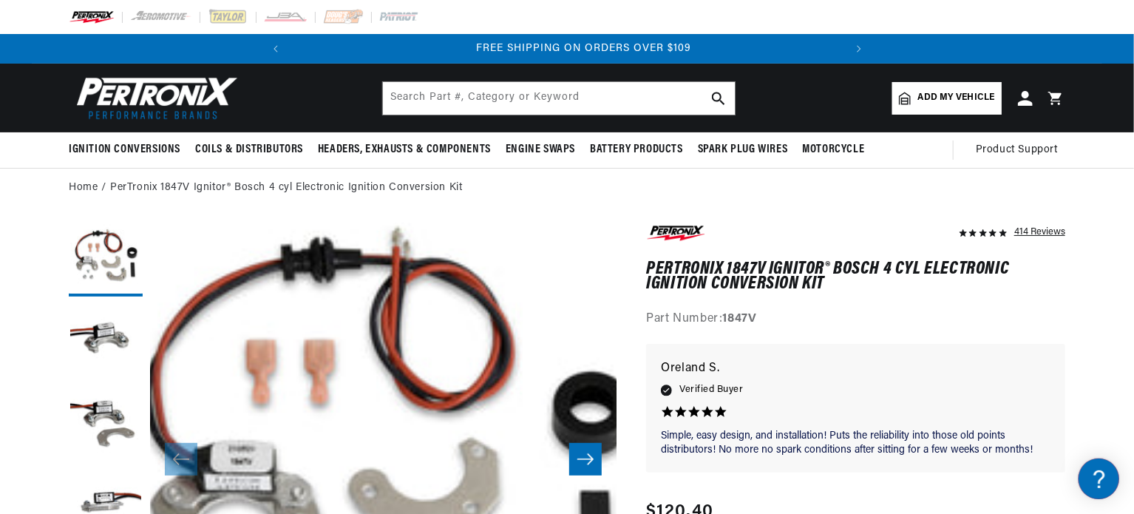
scroll to position [0, 551]
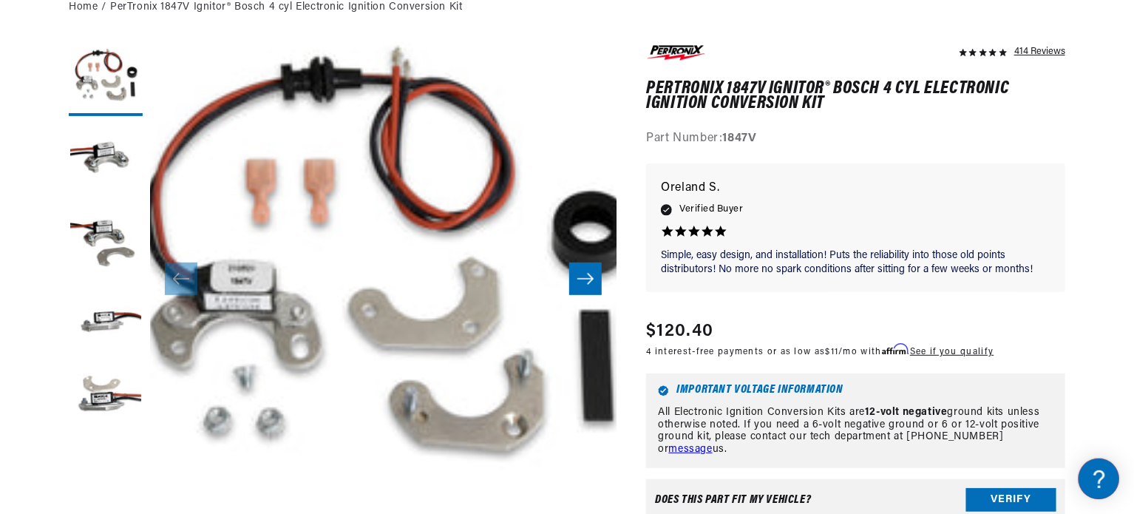
scroll to position [207, 0]
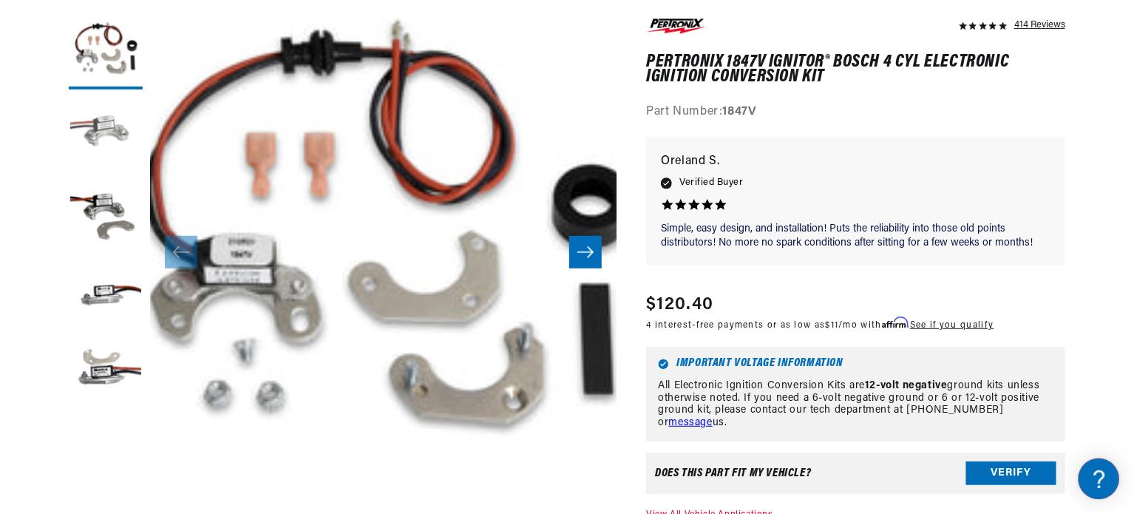
click at [106, 130] on button "Load image 2 in gallery view" at bounding box center [106, 134] width 74 height 74
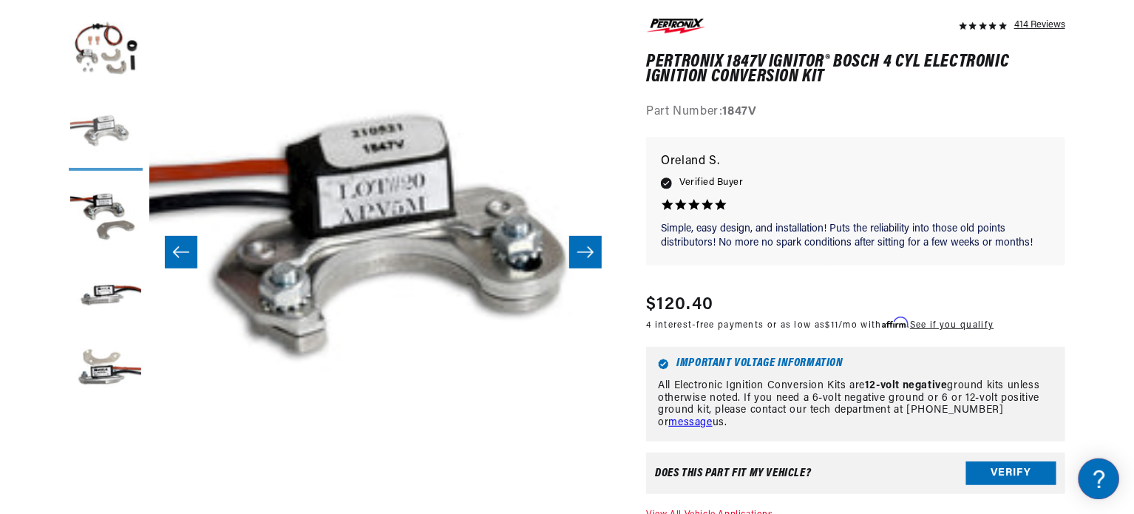
scroll to position [0, 551]
click at [98, 167] on button "Load image 2 in gallery view" at bounding box center [106, 134] width 74 height 74
click at [97, 206] on button "Load image 3 in gallery view" at bounding box center [106, 215] width 74 height 74
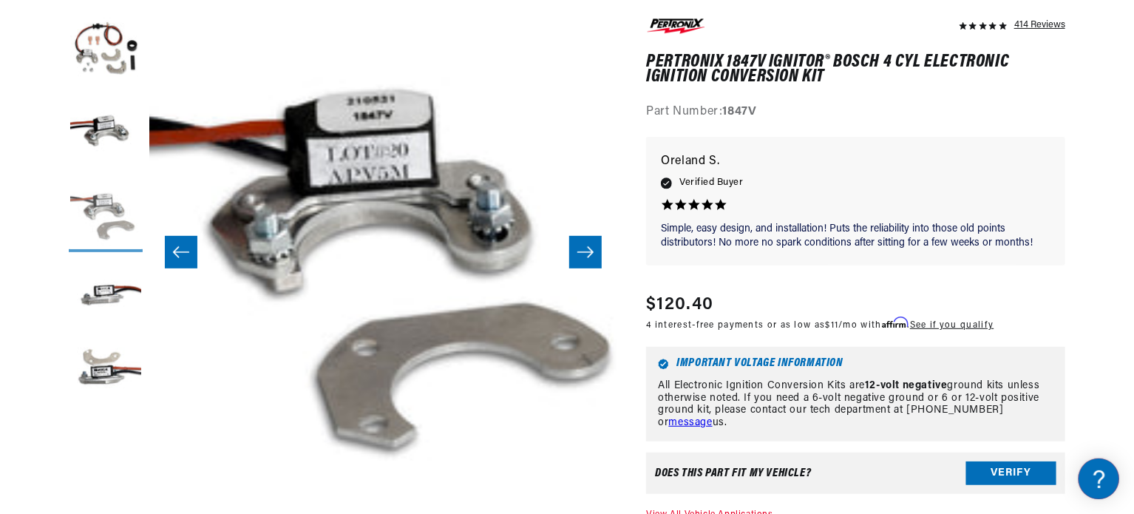
scroll to position [0, 0]
click at [98, 289] on button "Load image 4 in gallery view" at bounding box center [106, 296] width 74 height 74
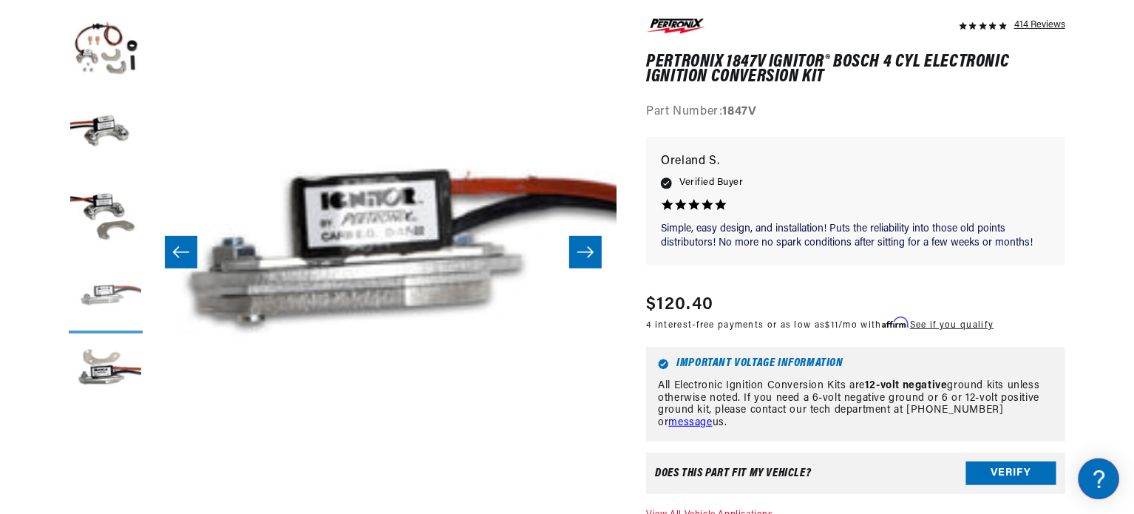
scroll to position [0, 551]
click at [98, 360] on button "Load image 5 in gallery view" at bounding box center [106, 378] width 74 height 74
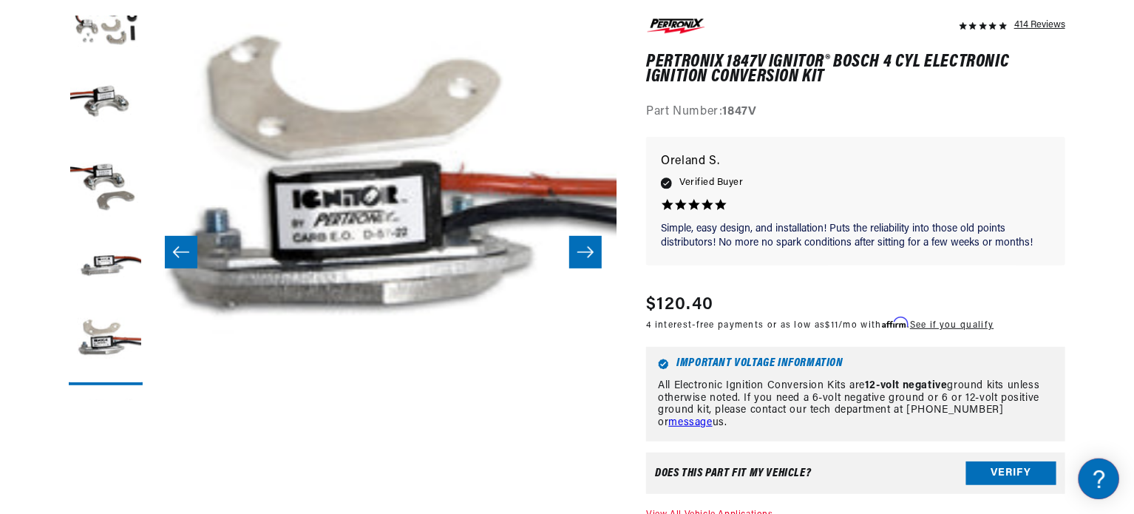
scroll to position [0, 0]
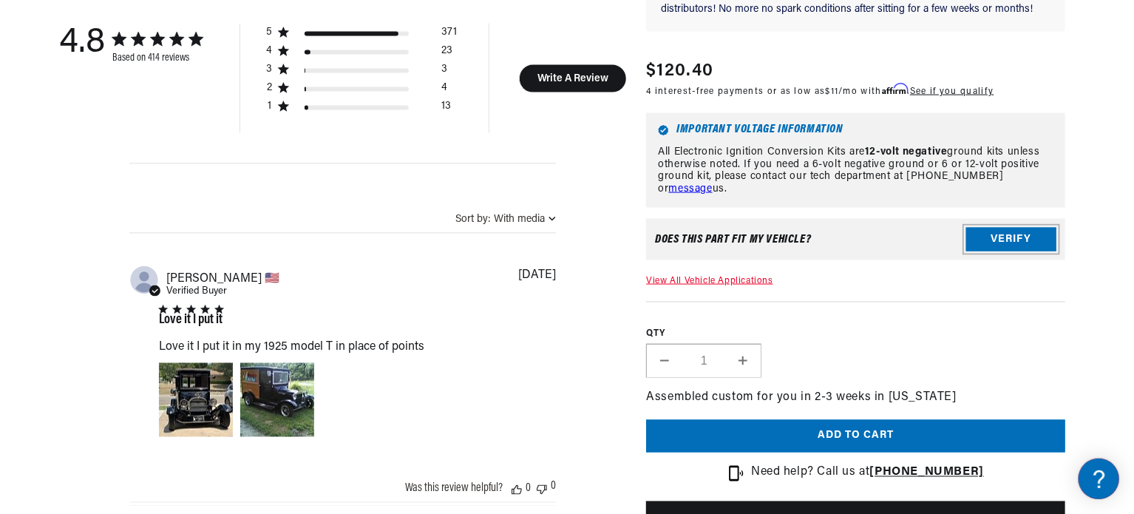
click at [995, 228] on button "Verify" at bounding box center [1011, 240] width 90 height 24
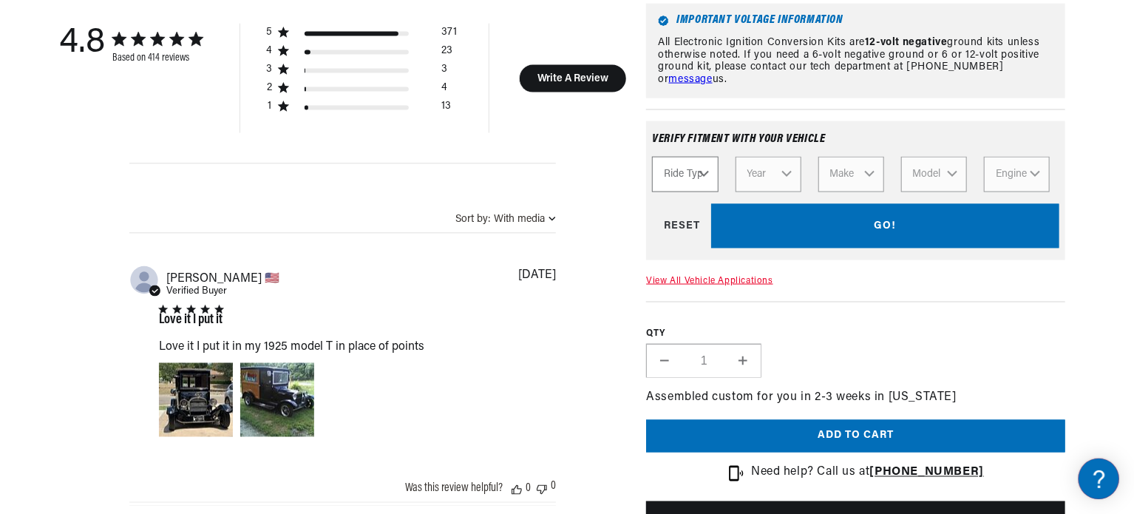
click at [699, 157] on select "Ride Type Automotive Agricultural Industrial Marine Motorcycle" at bounding box center [685, 174] width 66 height 35
